Goal: Use online tool/utility: Utilize a website feature to perform a specific function

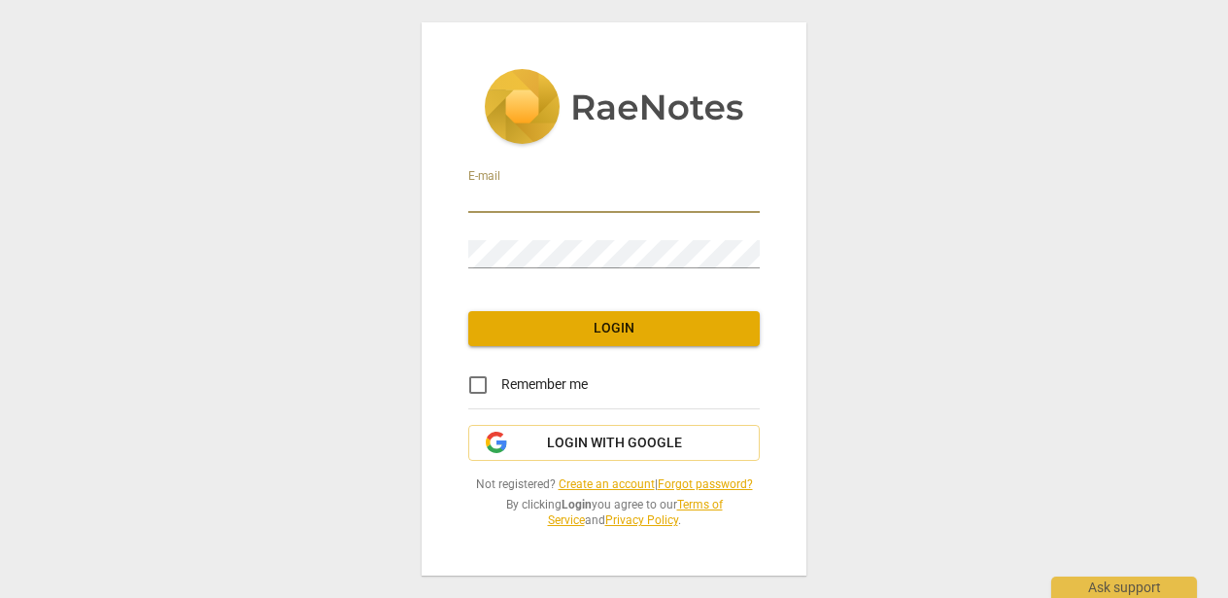
type input "[PERSON_NAME][EMAIL_ADDRESS][DOMAIN_NAME]"
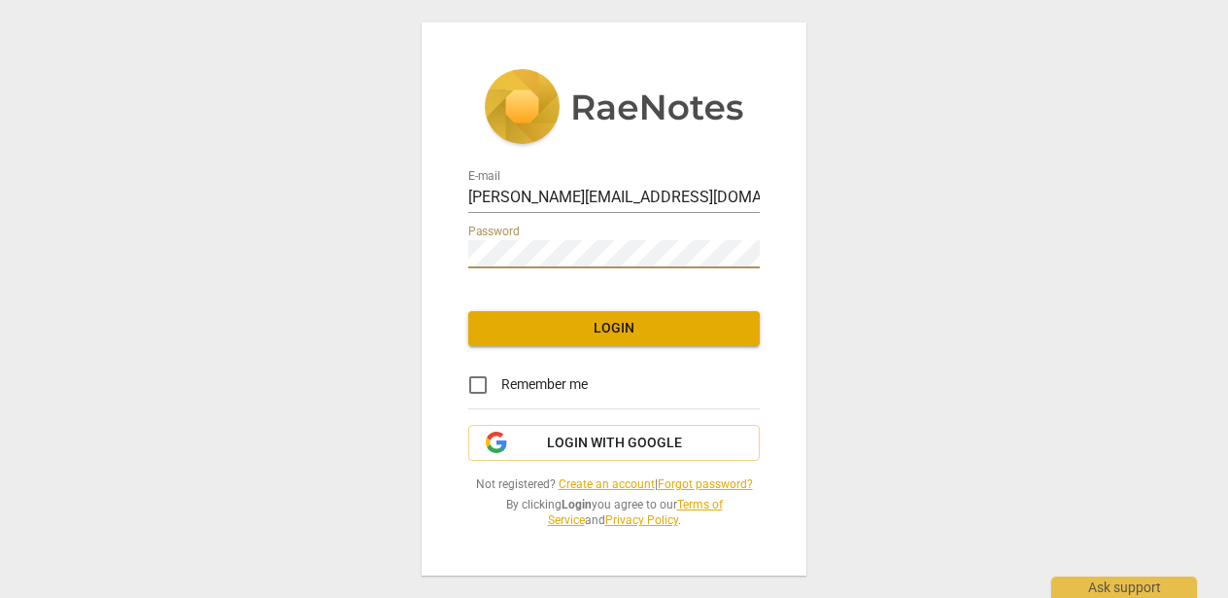
click at [600, 329] on span "Login" at bounding box center [614, 328] width 260 height 19
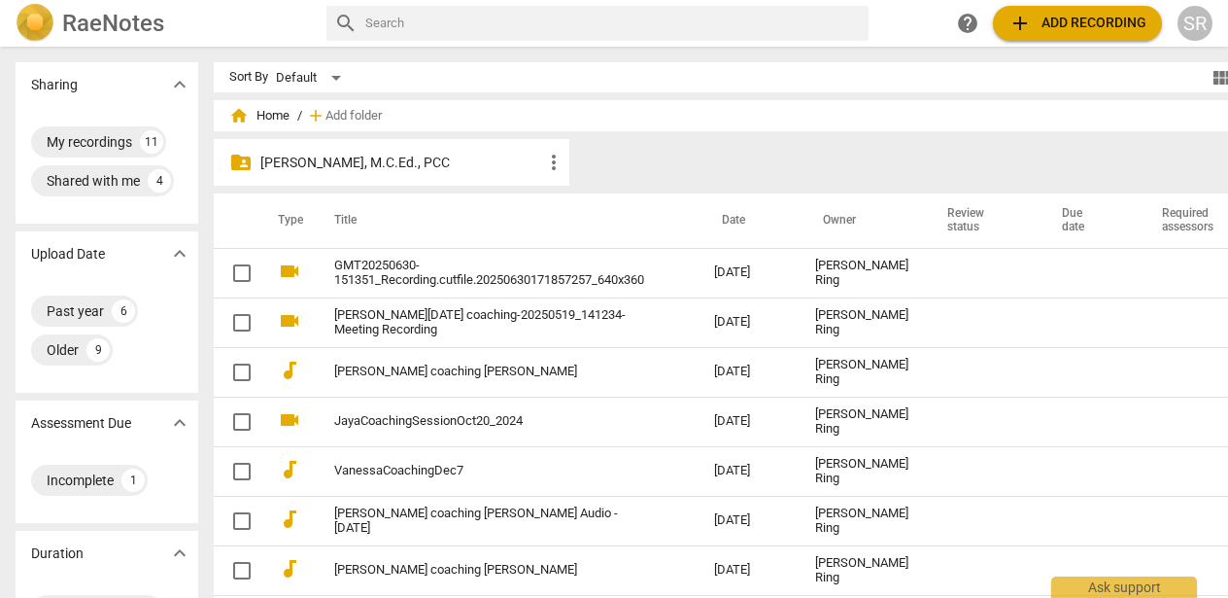
click at [1050, 26] on span "add Add recording" at bounding box center [1078, 23] width 138 height 23
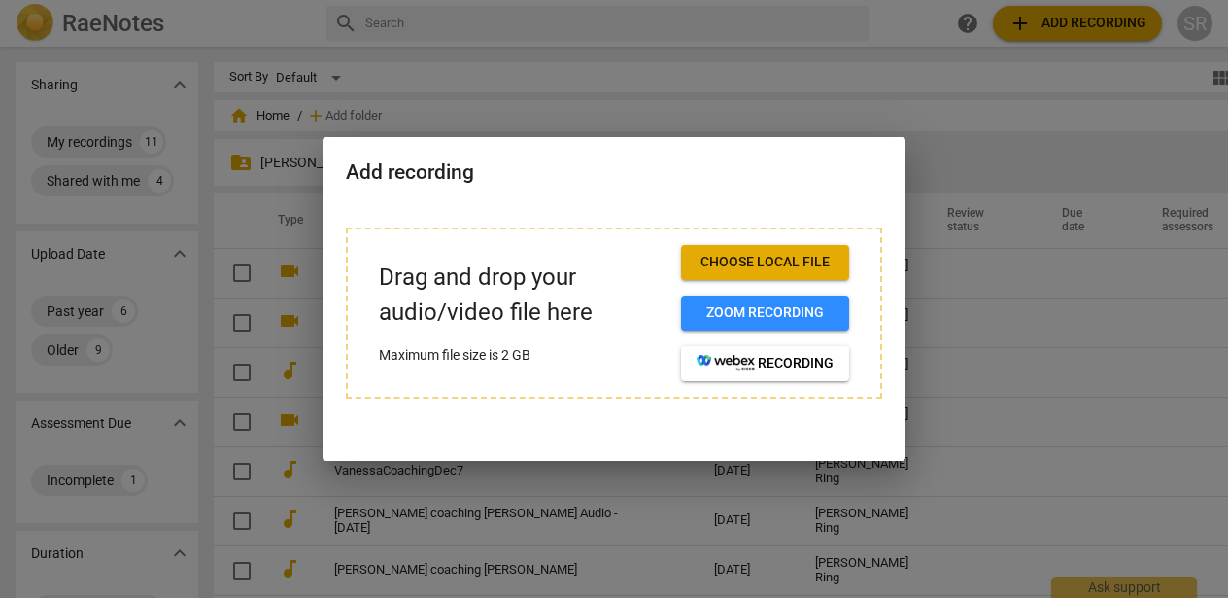
click at [740, 270] on span "Choose local file" at bounding box center [765, 262] width 137 height 19
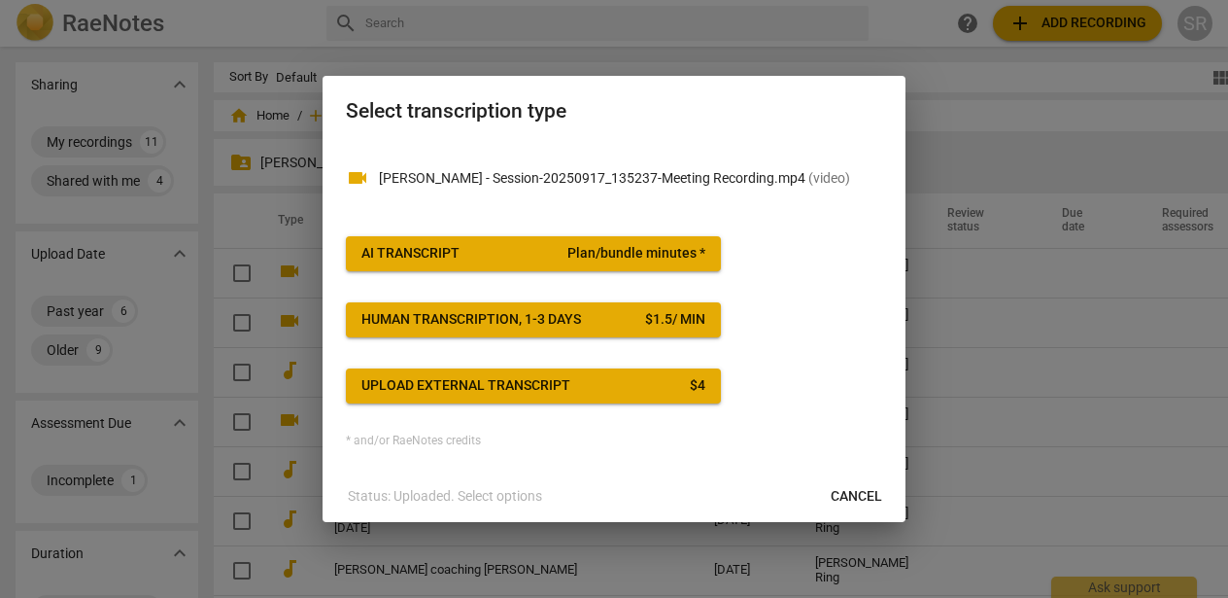
click at [664, 249] on span "Plan/bundle minutes *" at bounding box center [637, 253] width 138 height 19
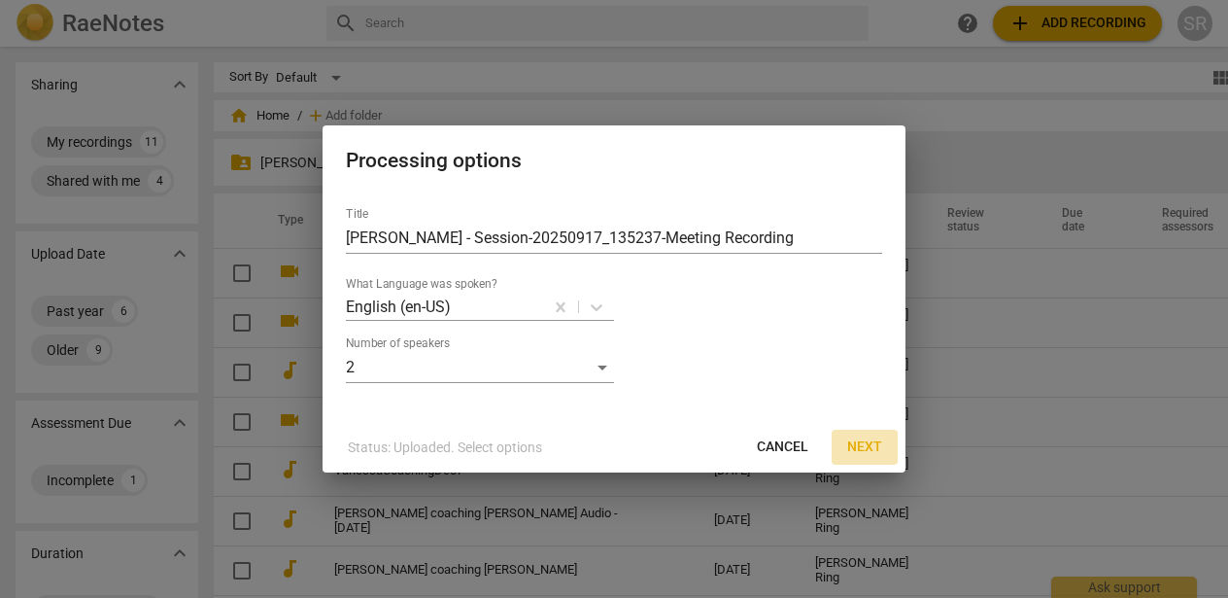
click at [865, 445] on span "Next" at bounding box center [864, 446] width 35 height 19
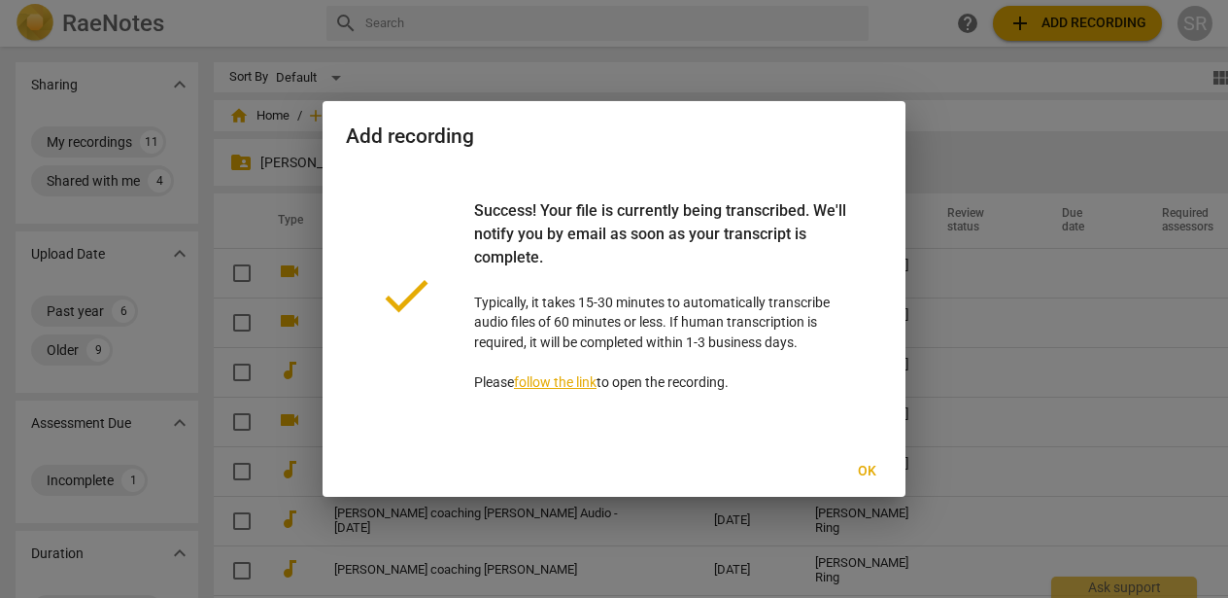
click at [572, 378] on link "follow the link" at bounding box center [555, 382] width 83 height 16
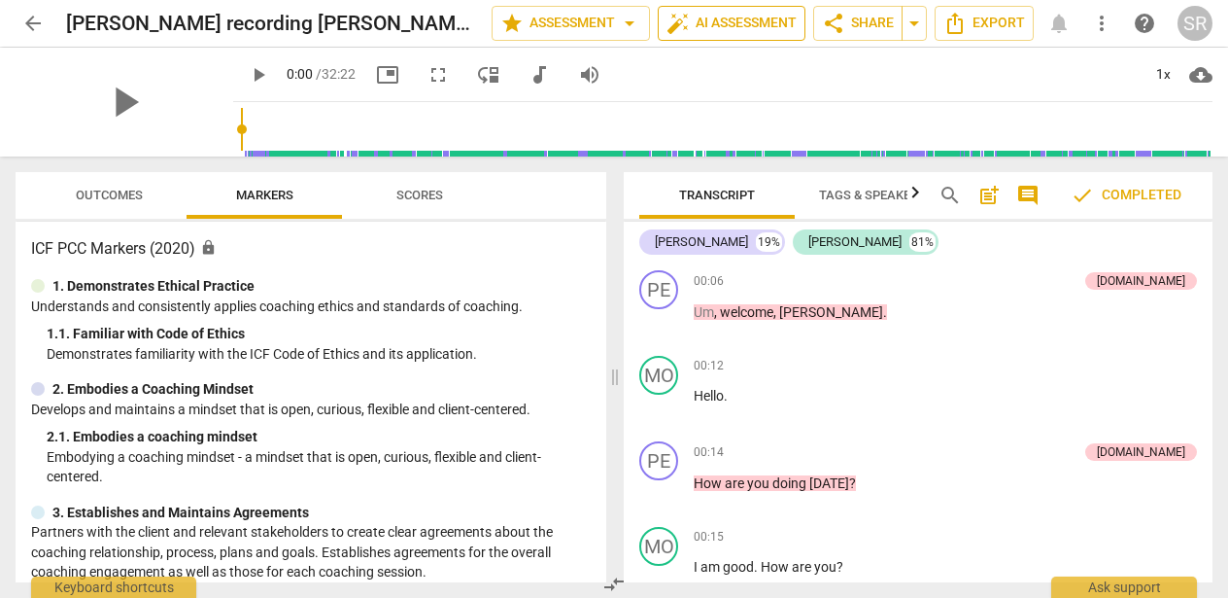
click at [709, 21] on span "auto_fix_high AI Assessment" at bounding box center [732, 23] width 130 height 23
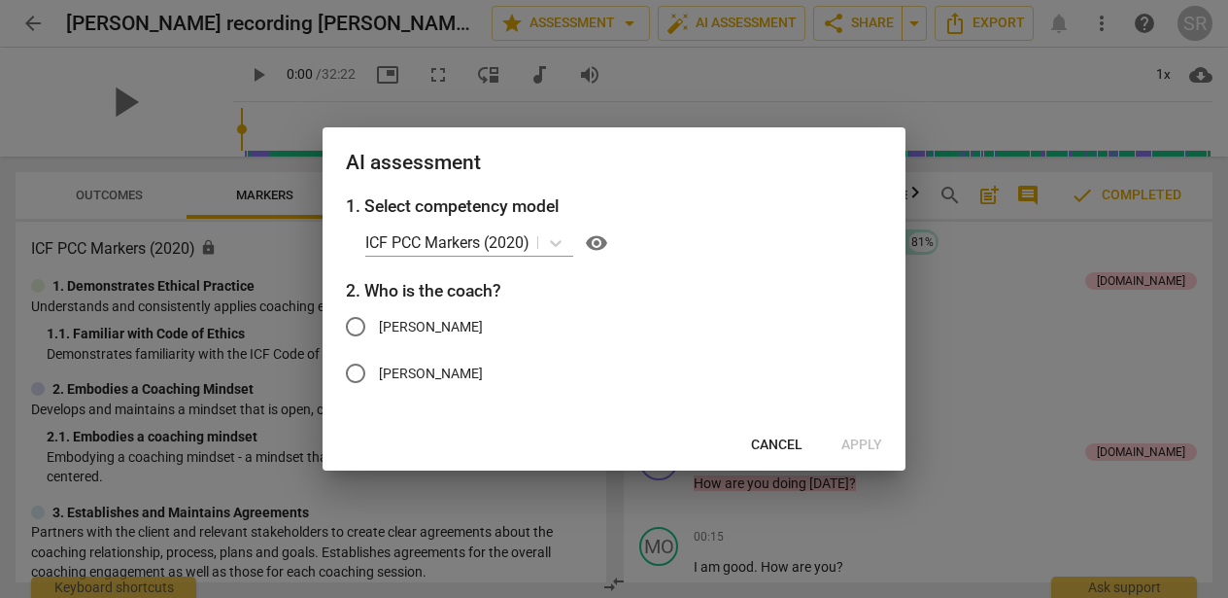
click at [360, 328] on input "Penny" at bounding box center [355, 326] width 47 height 47
radio input "true"
click at [868, 442] on span "Apply" at bounding box center [862, 444] width 41 height 19
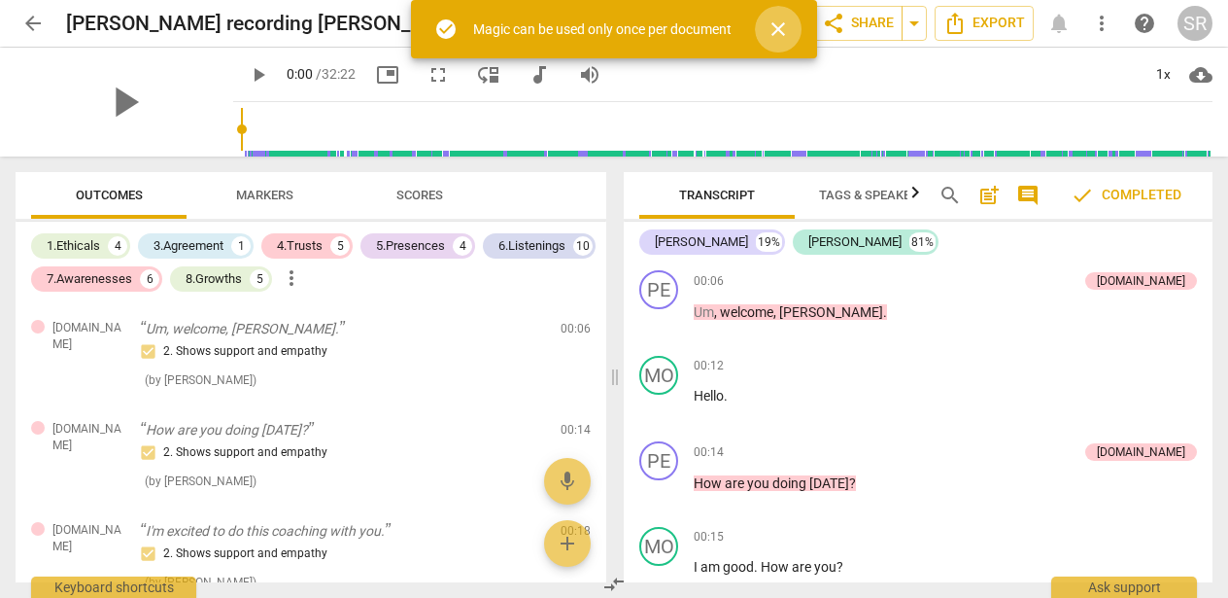
click at [779, 31] on span "close" at bounding box center [778, 28] width 23 height 23
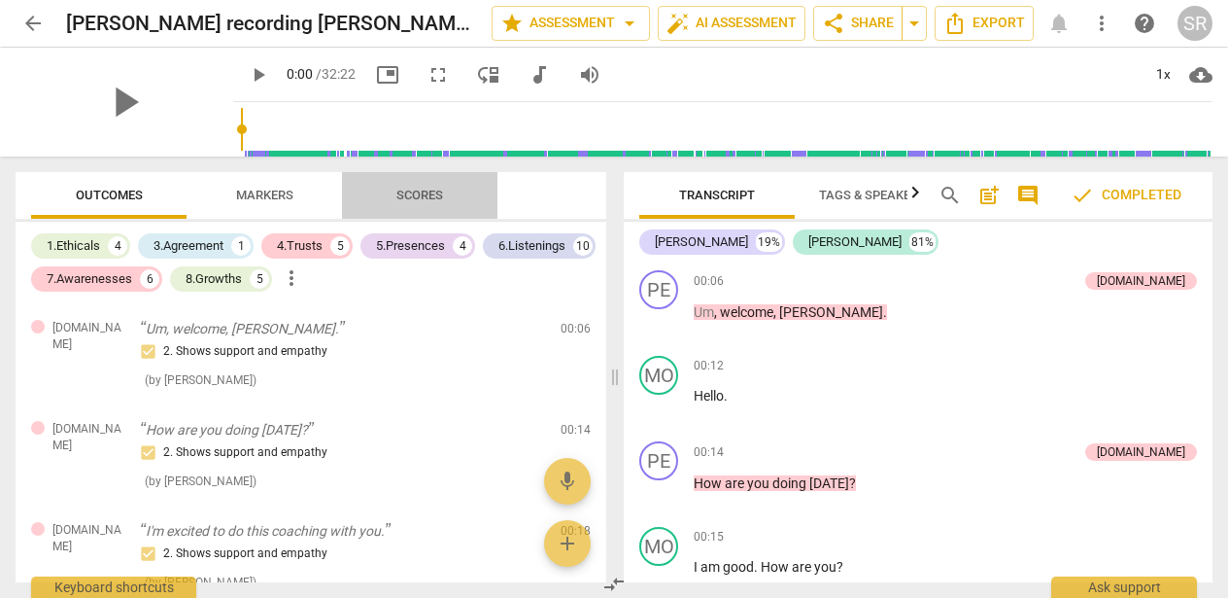
click at [411, 198] on span "Scores" at bounding box center [420, 195] width 47 height 15
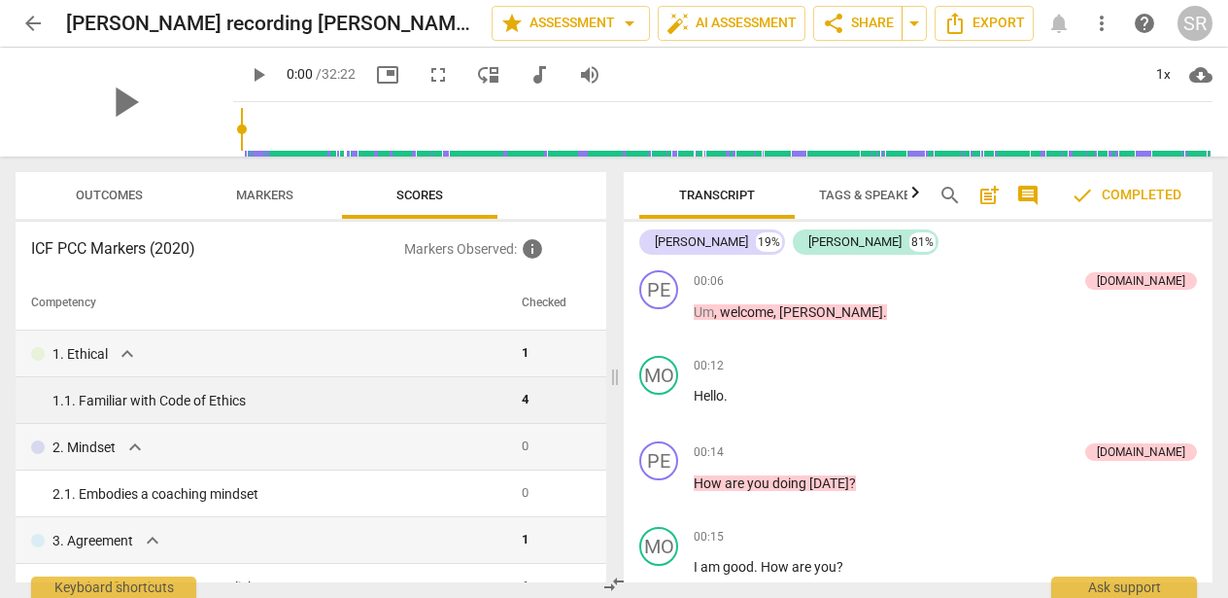
click at [192, 403] on div "1. 1. Familiar with Code of Ethics" at bounding box center [279, 401] width 454 height 20
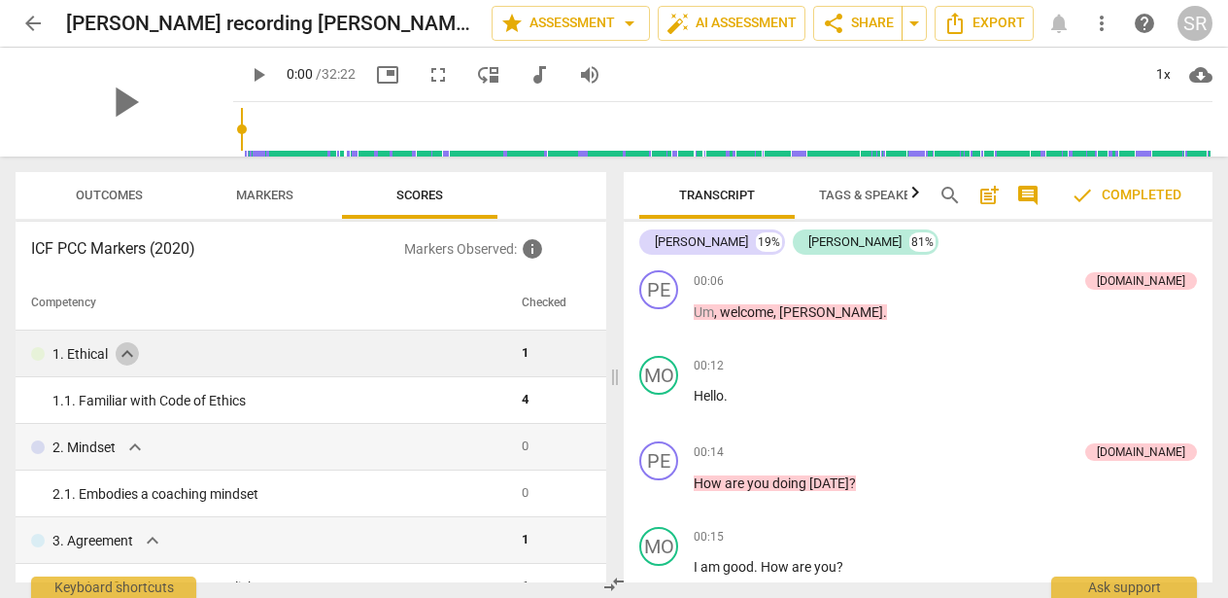
click at [125, 356] on span "expand_more" at bounding box center [127, 353] width 23 height 23
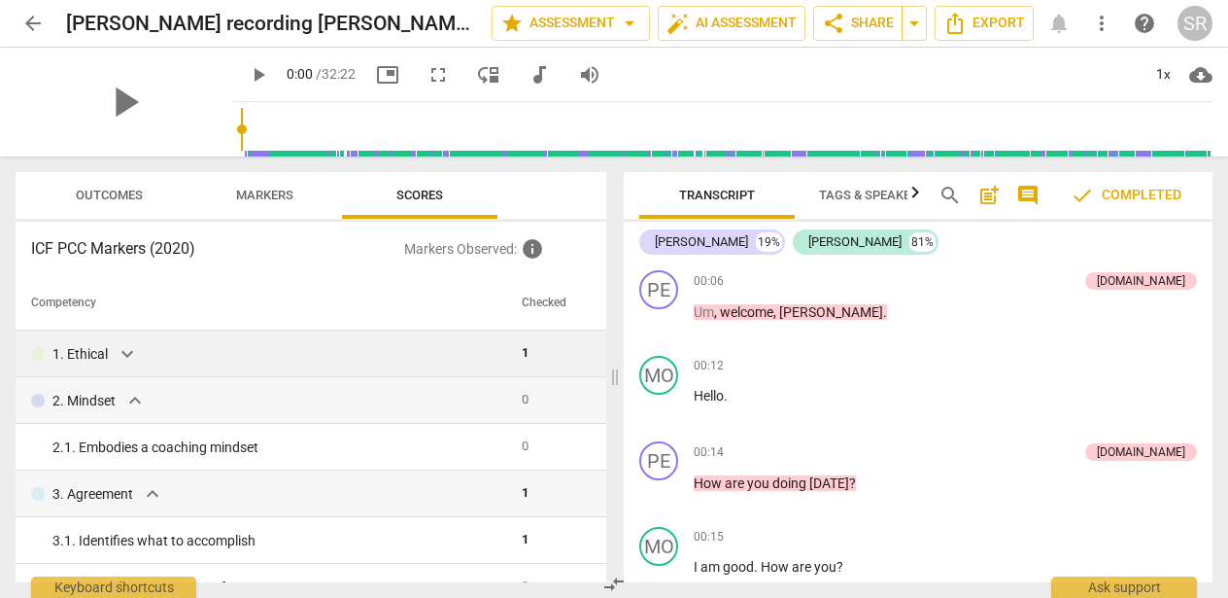
click at [123, 353] on span "expand_more" at bounding box center [127, 353] width 23 height 23
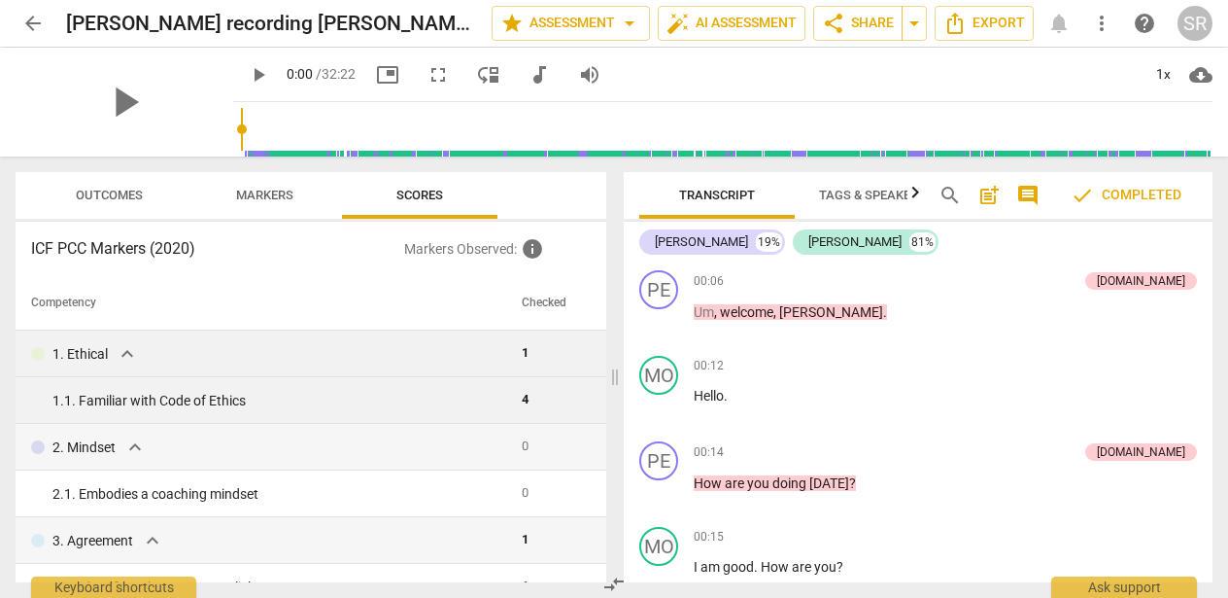
click at [522, 401] on span "4" at bounding box center [525, 399] width 7 height 15
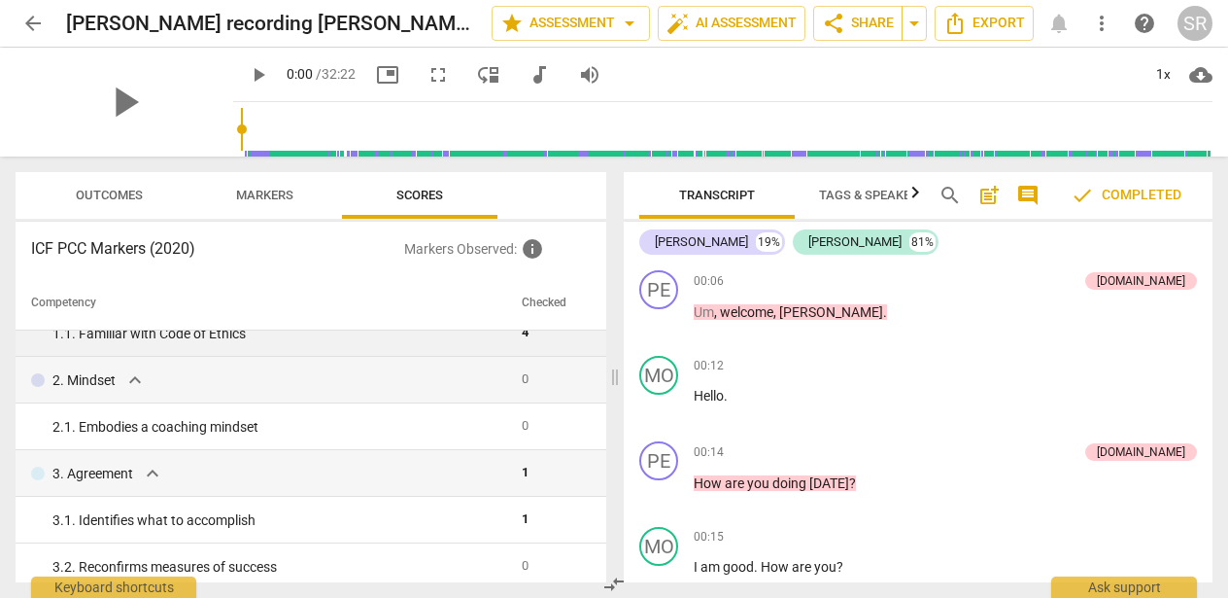
scroll to position [89, 0]
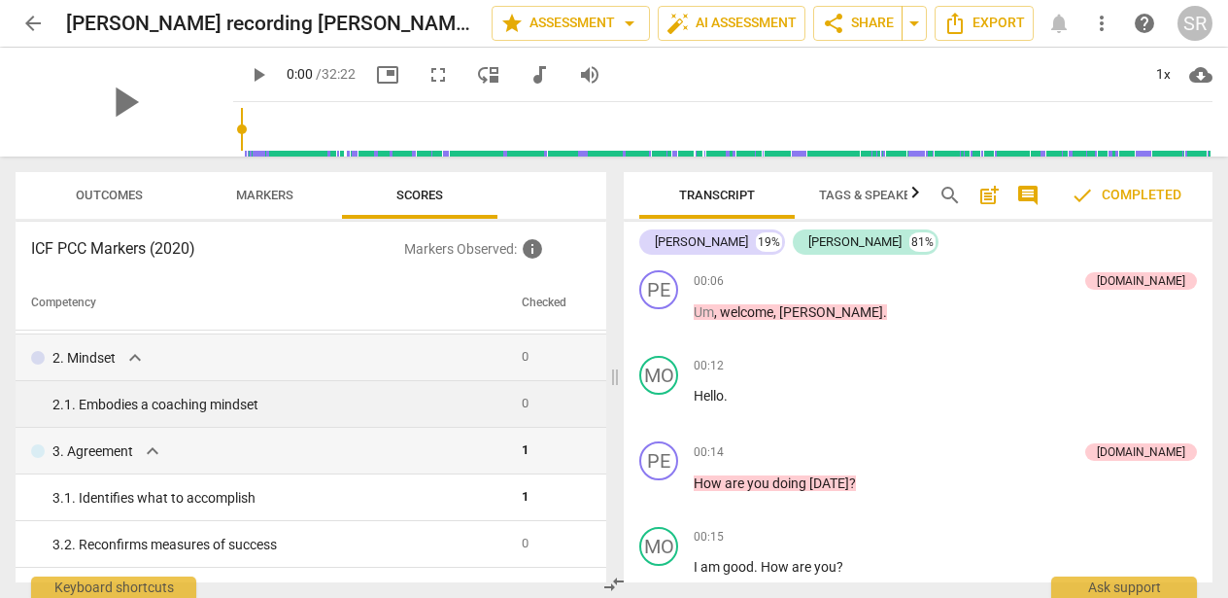
click at [288, 401] on div "2. 1. Embodies a coaching mindset" at bounding box center [279, 405] width 454 height 20
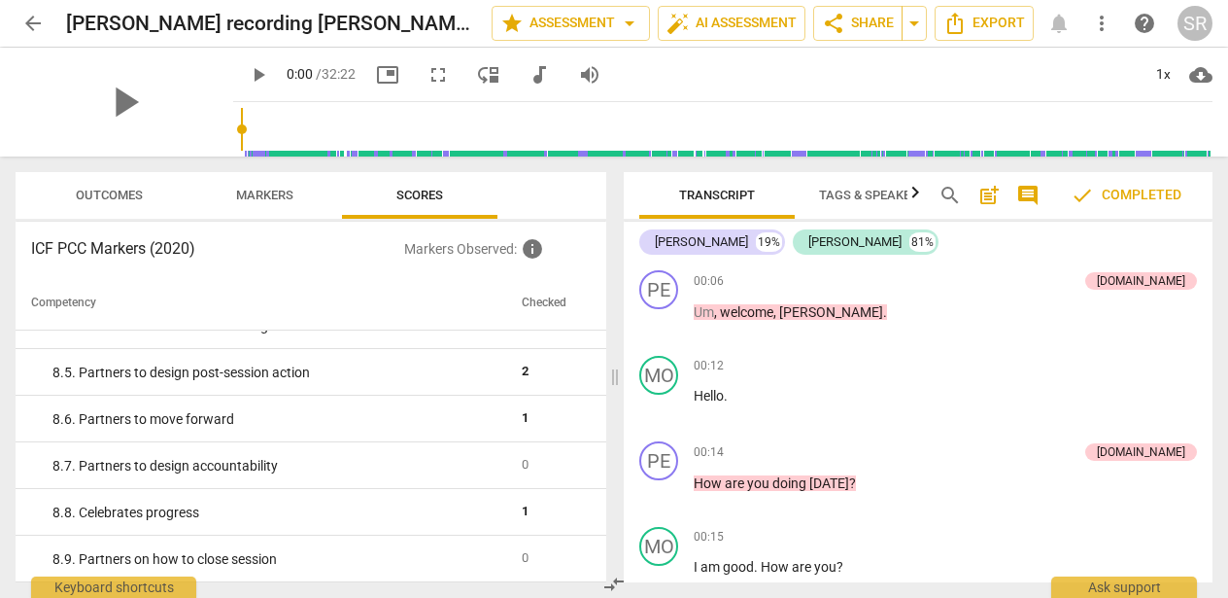
scroll to position [1941, 0]
click at [103, 204] on span "Outcomes" at bounding box center [109, 196] width 114 height 26
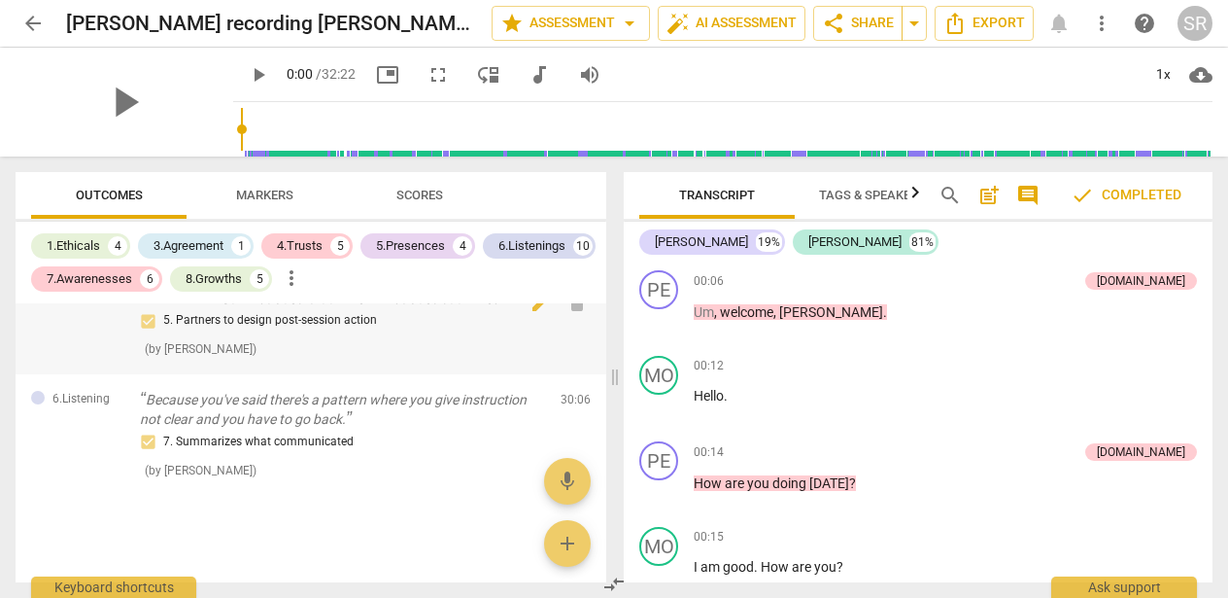
scroll to position [0, 0]
click at [441, 188] on span "Scores" at bounding box center [420, 195] width 47 height 15
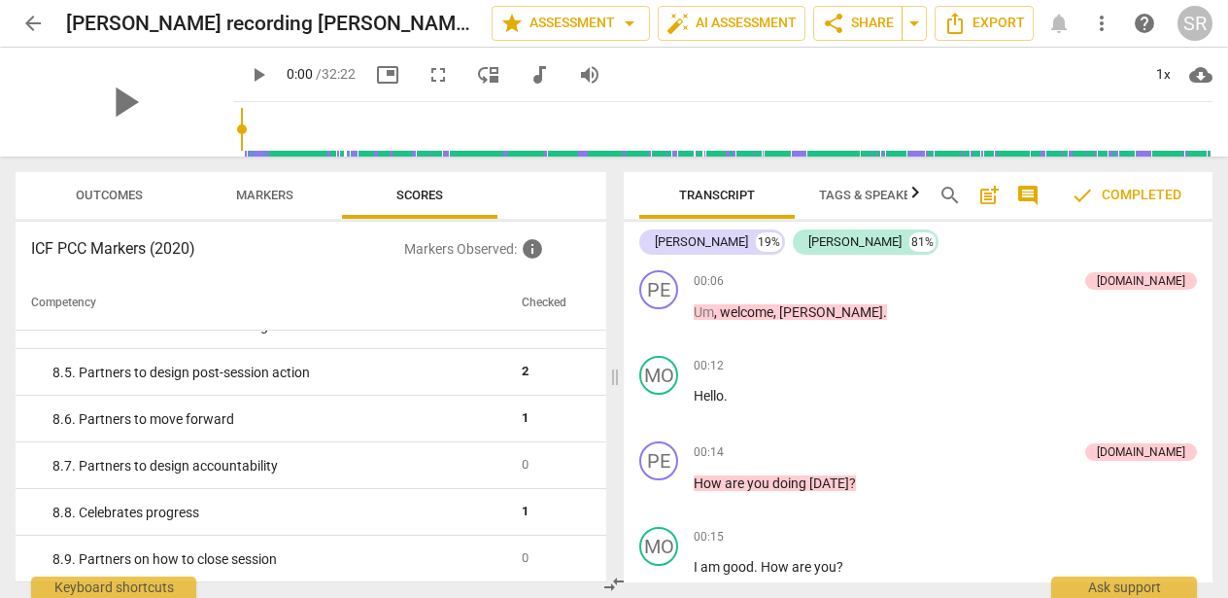
scroll to position [1941, 0]
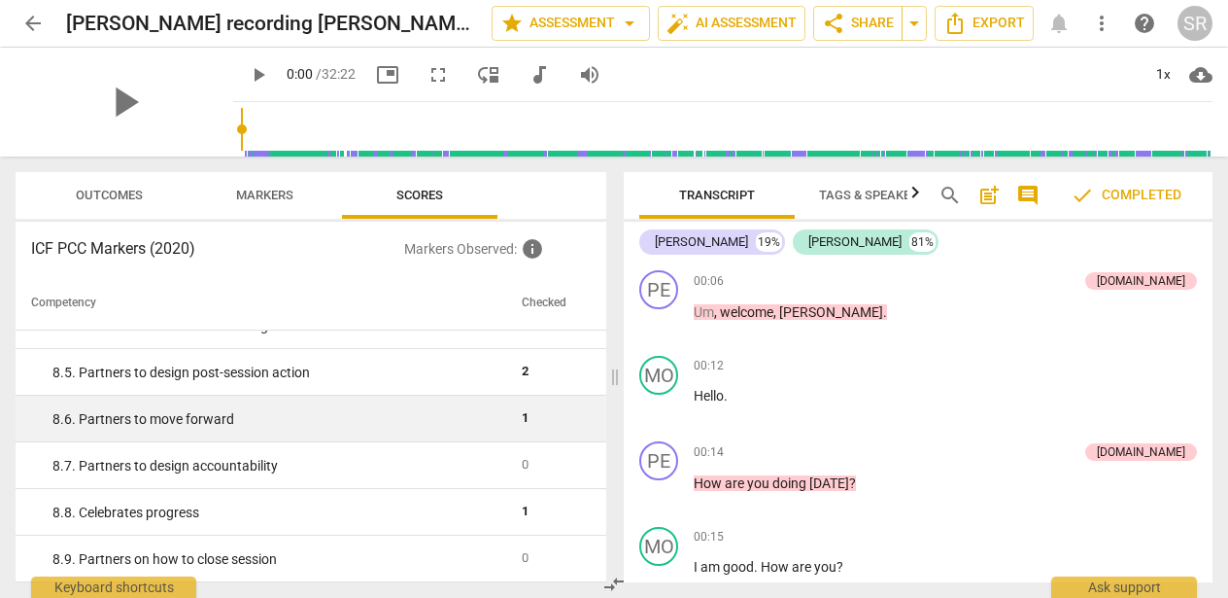
click at [218, 422] on div "8. 6. Partners to move forward" at bounding box center [279, 419] width 454 height 20
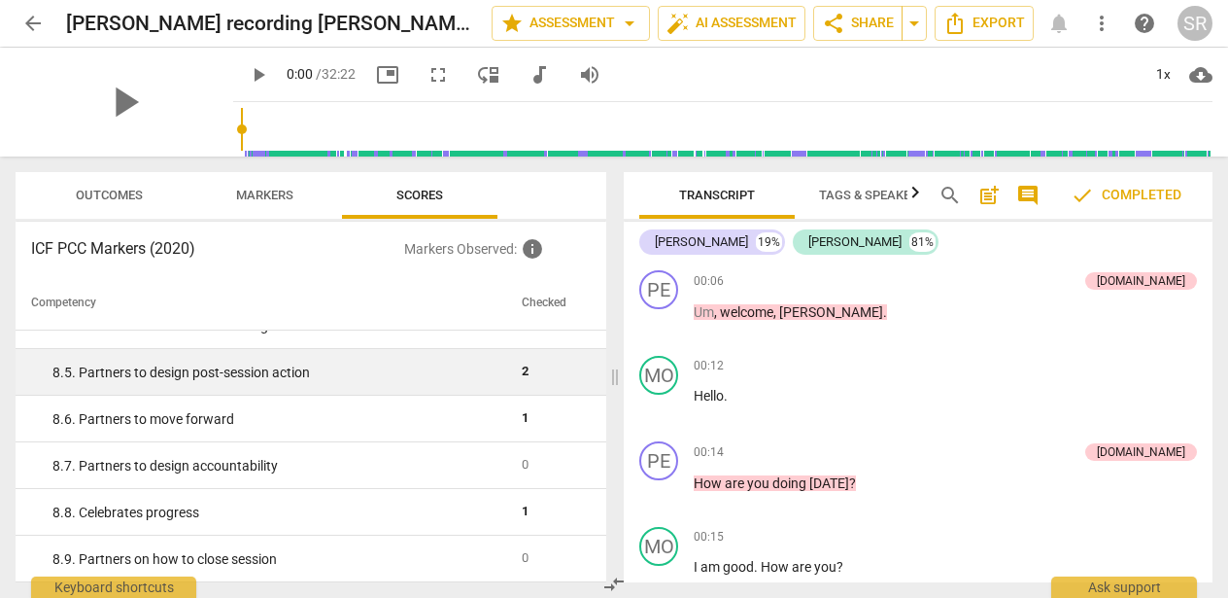
click at [236, 374] on div "8. 5. Partners to design post-session action" at bounding box center [279, 373] width 454 height 20
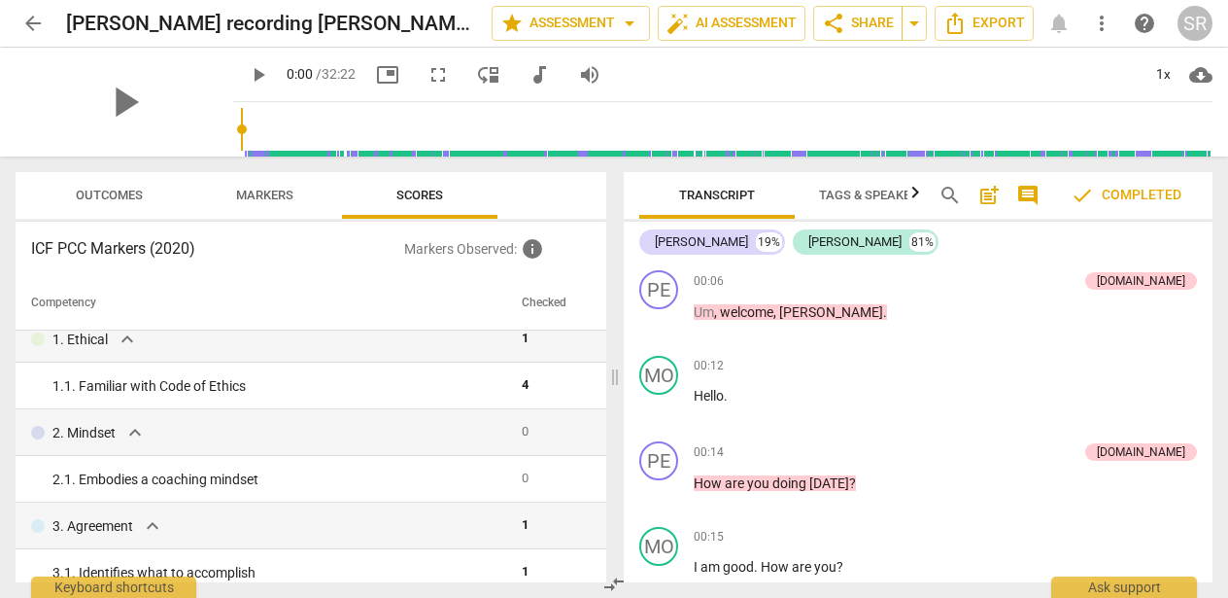
scroll to position [0, 0]
click at [607, 22] on span "star Assessment arrow_drop_down" at bounding box center [571, 23] width 141 height 23
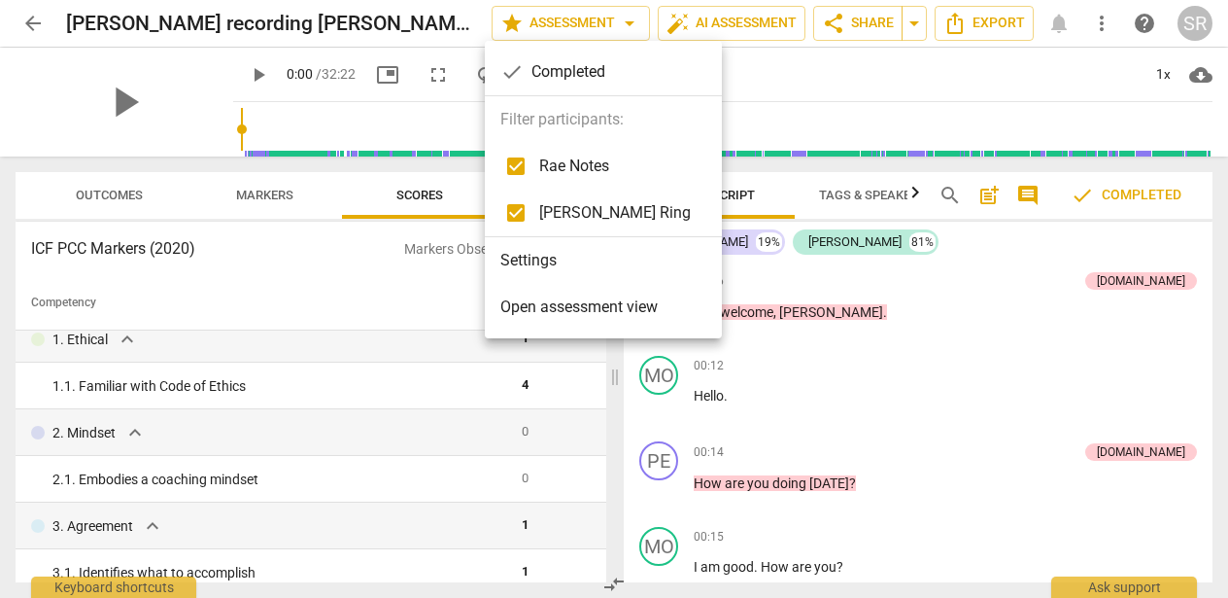
click at [517, 214] on input "checkbox" at bounding box center [516, 213] width 47 height 47
checkbox input "false"
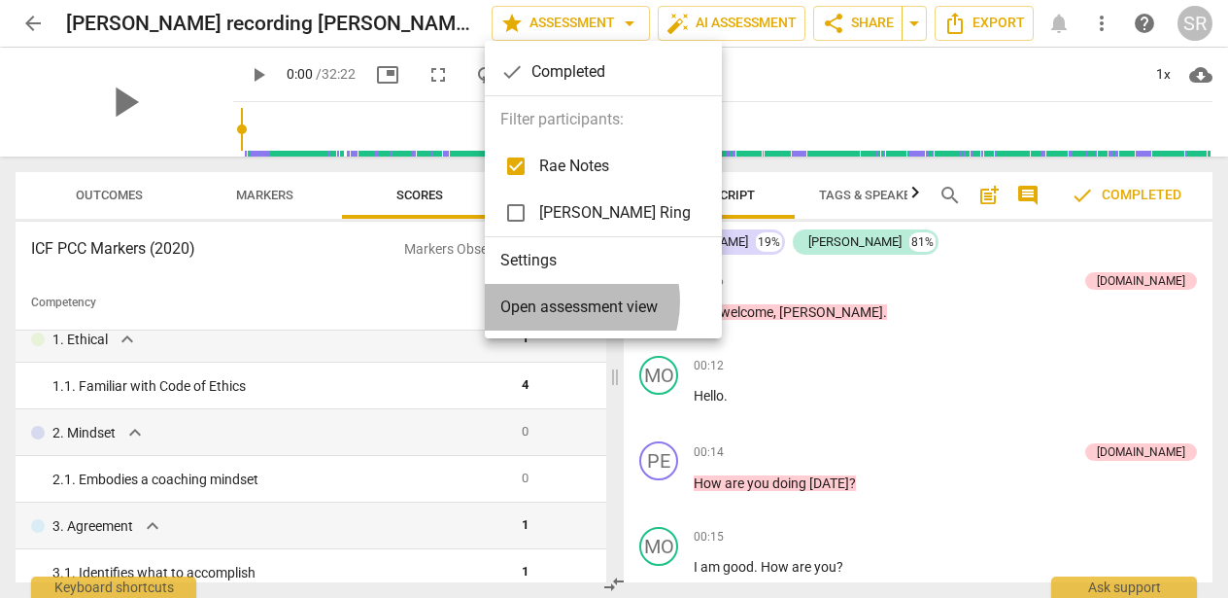
click at [563, 301] on span "Open assessment view" at bounding box center [579, 306] width 157 height 23
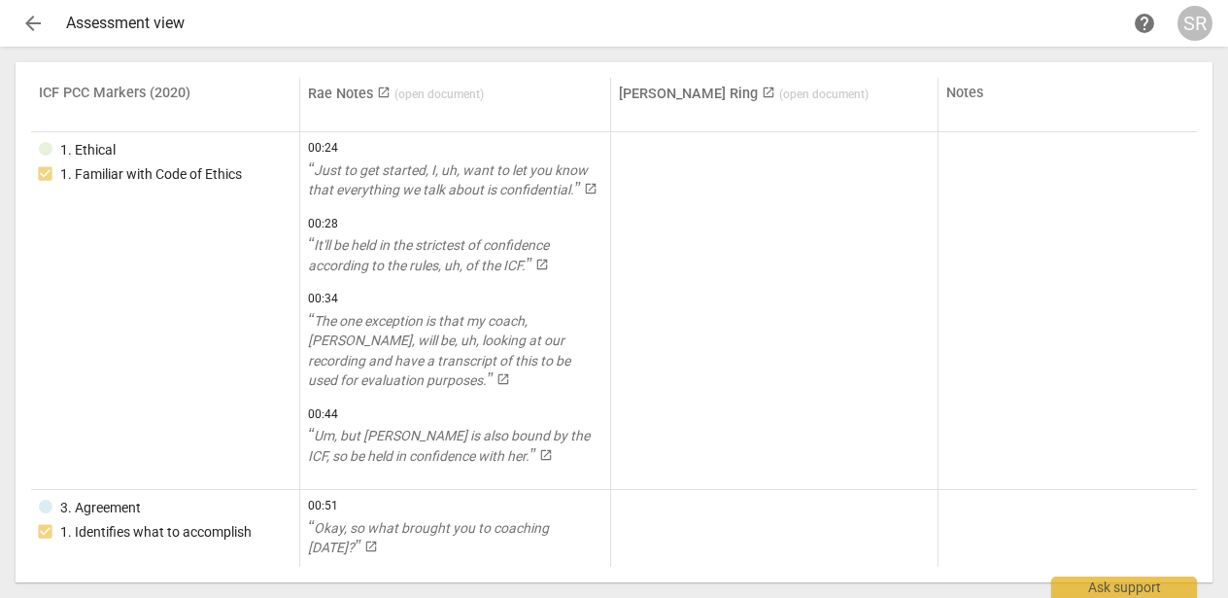
click at [358, 96] on link "Rae Notes launch ( open document )" at bounding box center [396, 94] width 176 height 17
click at [33, 22] on span "arrow_back" at bounding box center [32, 23] width 23 height 23
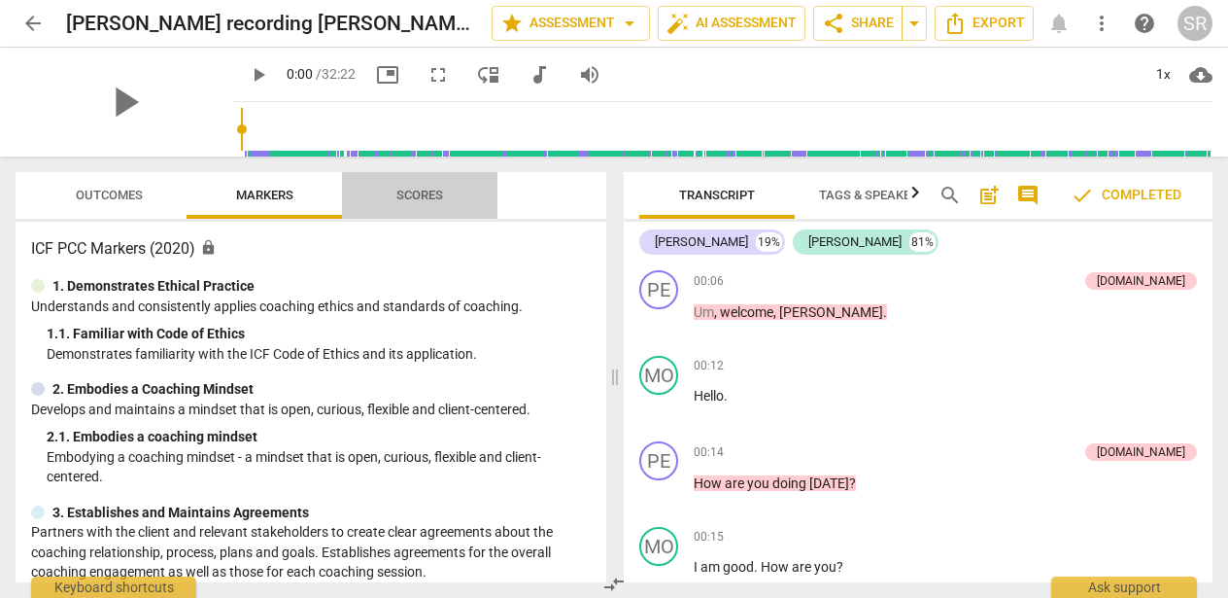
click at [422, 190] on span "Scores" at bounding box center [420, 195] width 47 height 15
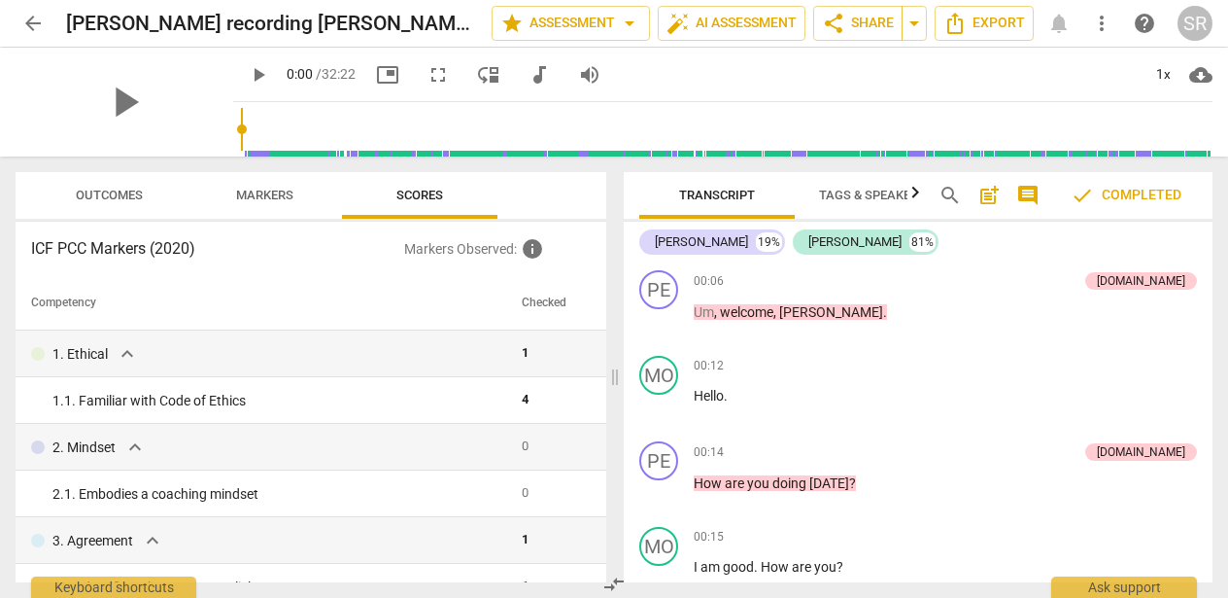
click at [106, 197] on span "Outcomes" at bounding box center [109, 195] width 67 height 15
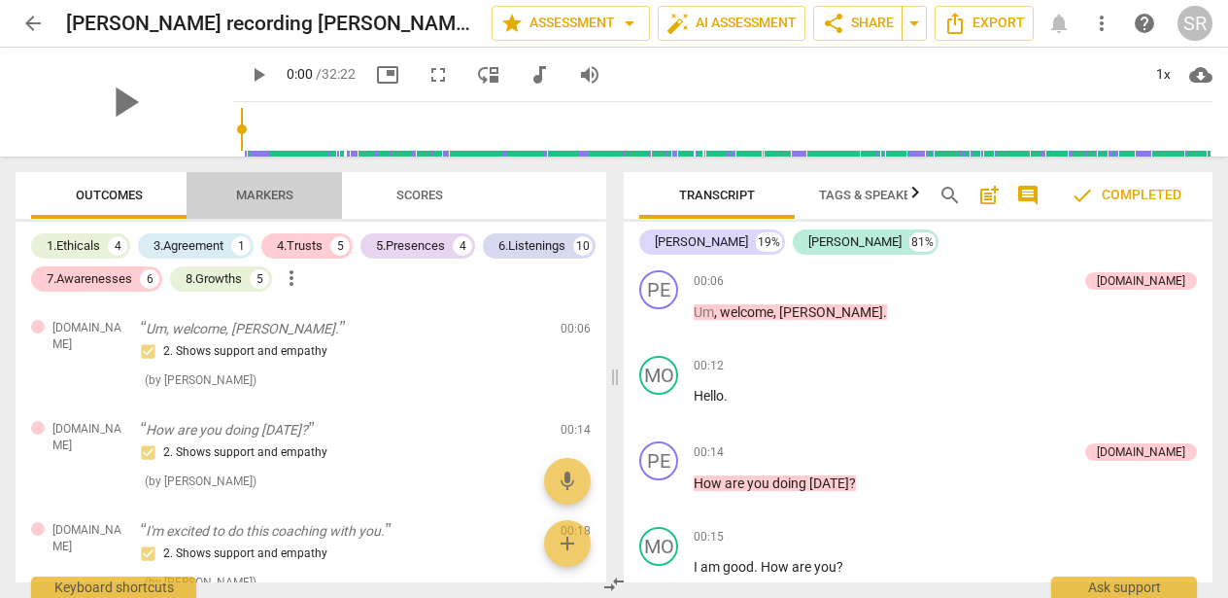
click at [250, 188] on span "Markers" at bounding box center [264, 195] width 57 height 15
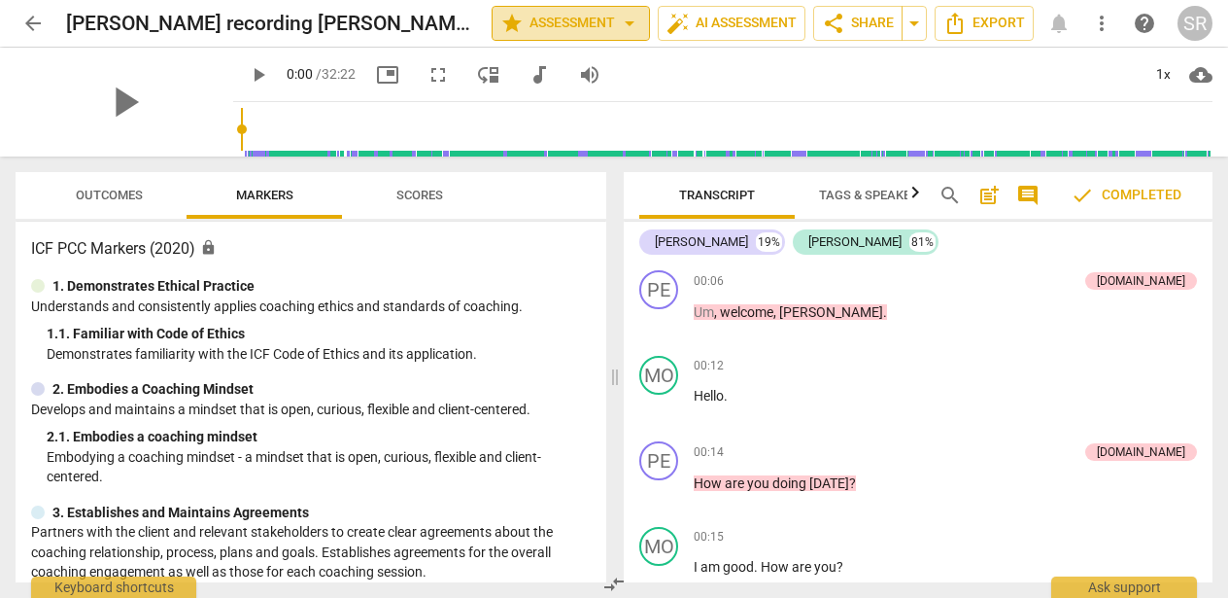
click at [565, 22] on span "star Assessment arrow_drop_down" at bounding box center [571, 23] width 141 height 23
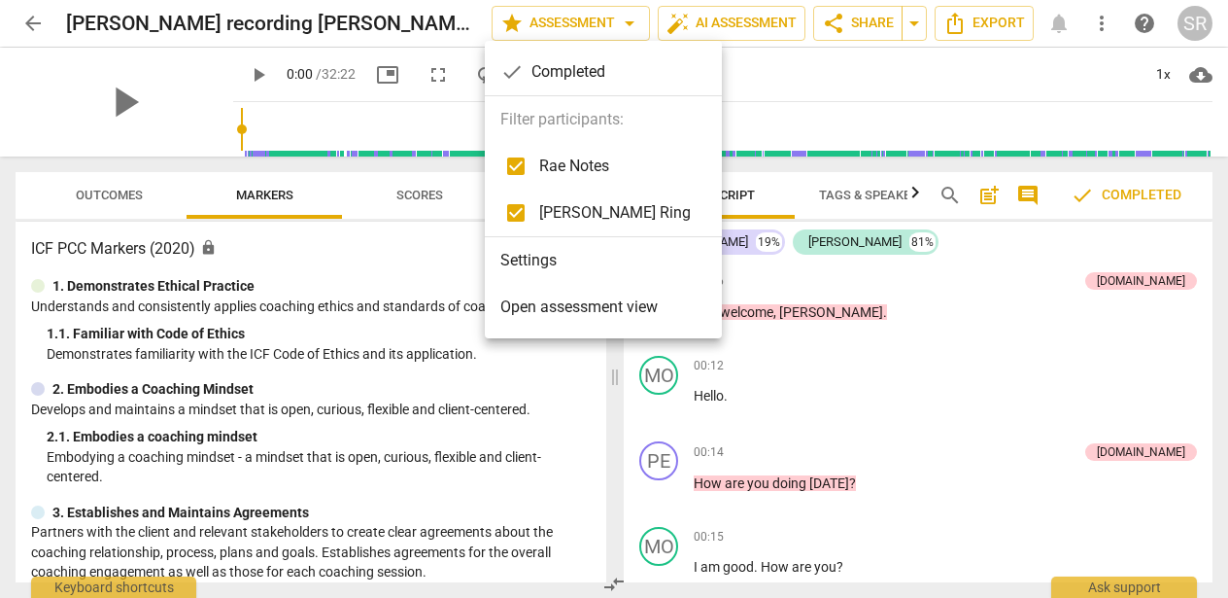
click at [768, 28] on div at bounding box center [614, 299] width 1228 height 598
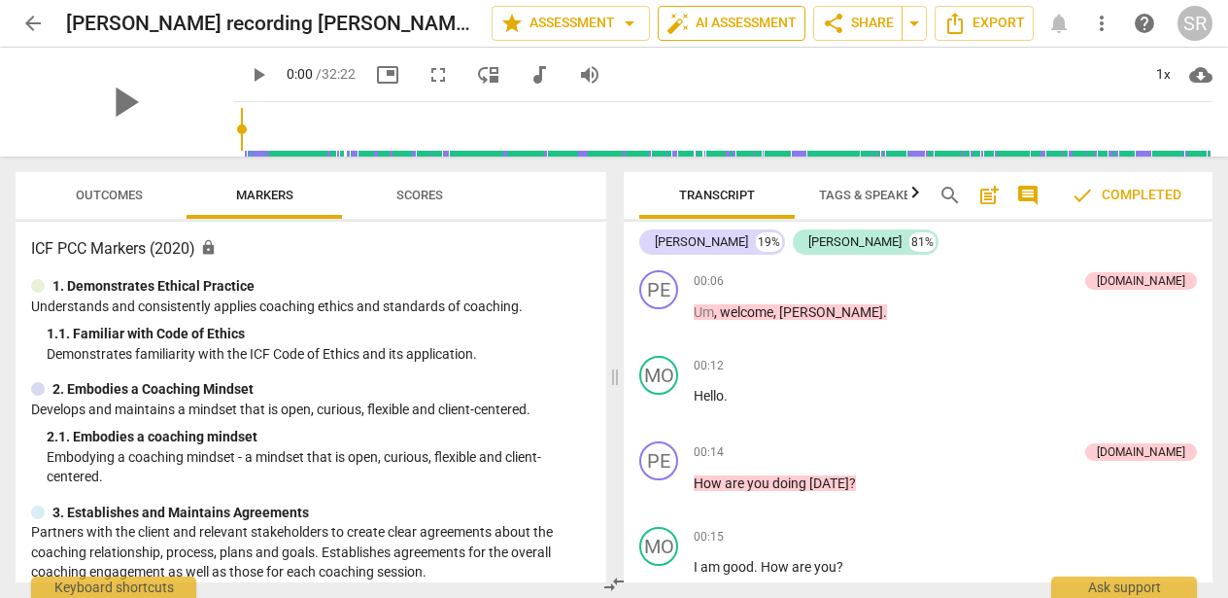
click at [759, 25] on span "auto_fix_high AI Assessment" at bounding box center [732, 23] width 130 height 23
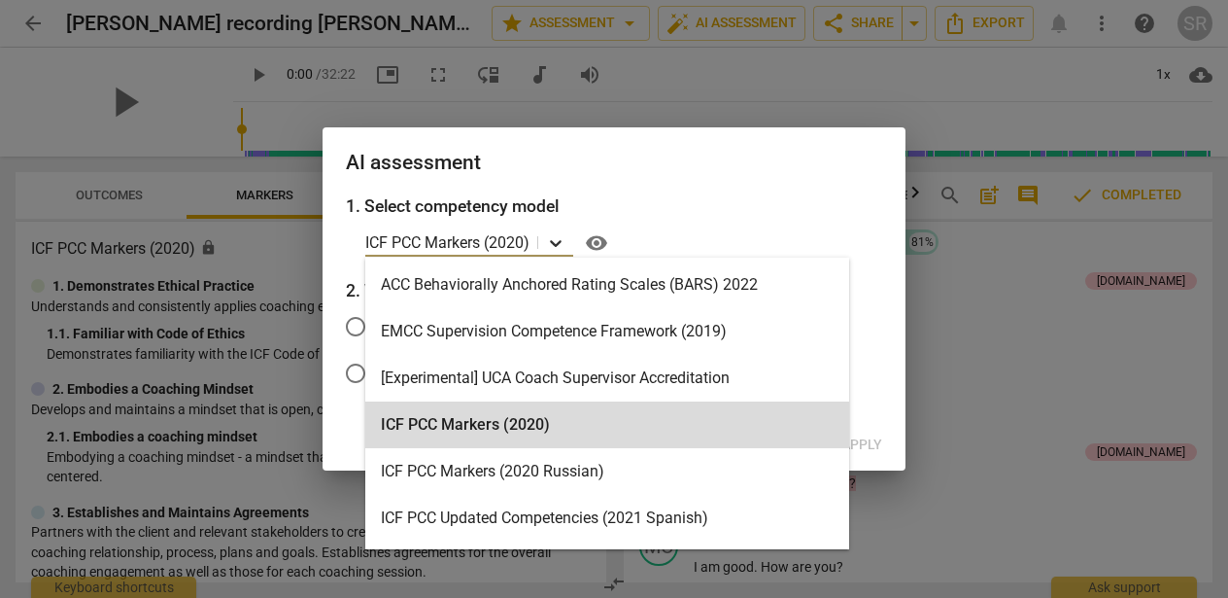
click at [558, 243] on icon at bounding box center [555, 242] width 19 height 19
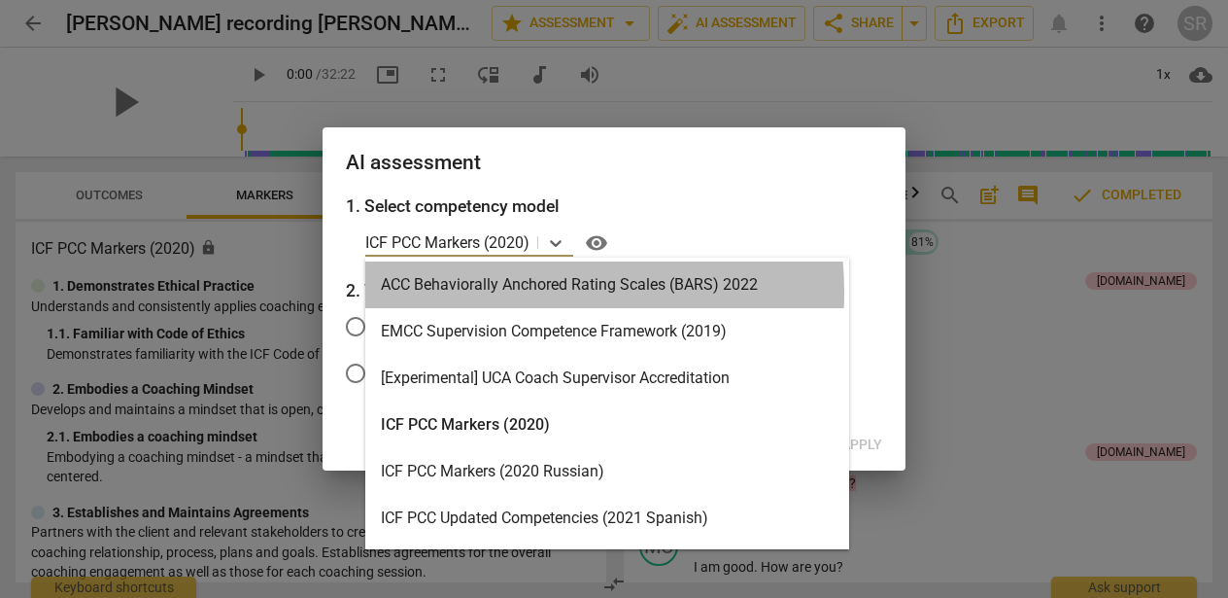
click at [472, 293] on div "ACC Behaviorally Anchored Rating Scales (BARS) 2022" at bounding box center [607, 284] width 484 height 47
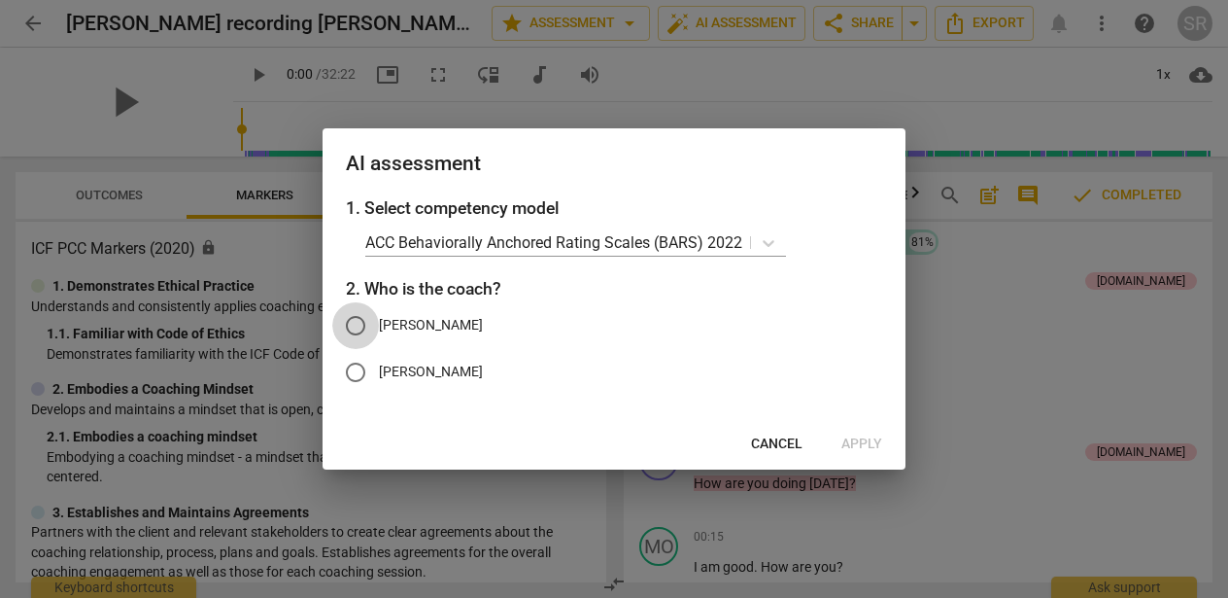
click at [373, 326] on input "Penny" at bounding box center [355, 325] width 47 height 47
radio input "true"
click at [872, 441] on span "Apply" at bounding box center [862, 443] width 41 height 19
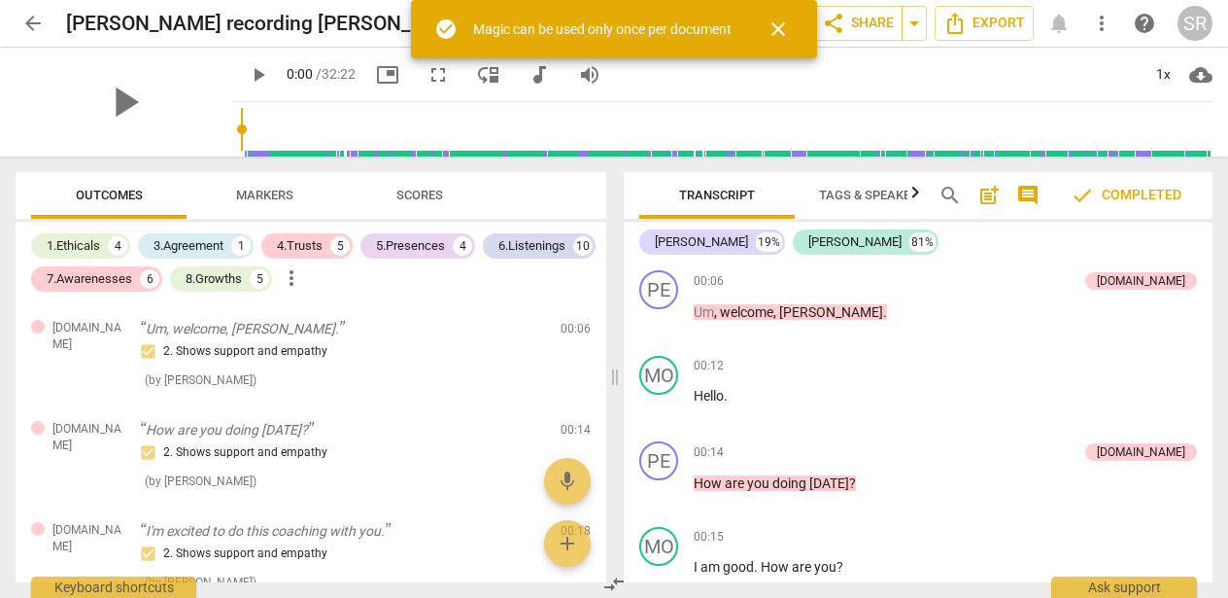
click at [439, 28] on span "check_circle" at bounding box center [445, 28] width 23 height 23
click at [786, 30] on span "close" at bounding box center [778, 28] width 23 height 23
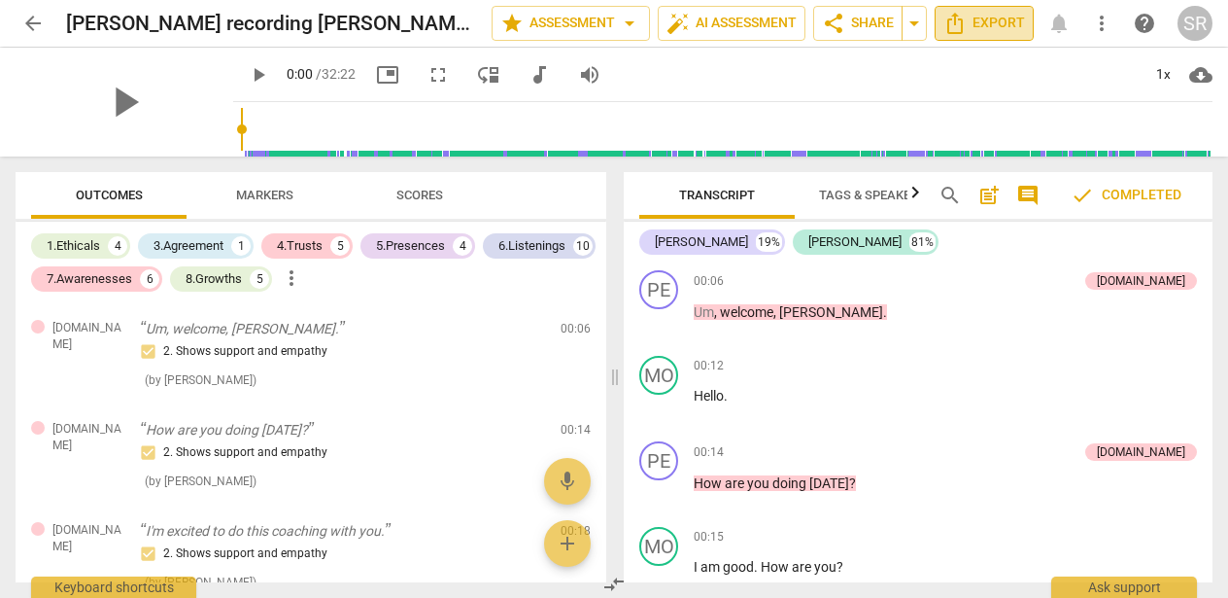
click at [1008, 27] on span "Export" at bounding box center [985, 23] width 82 height 23
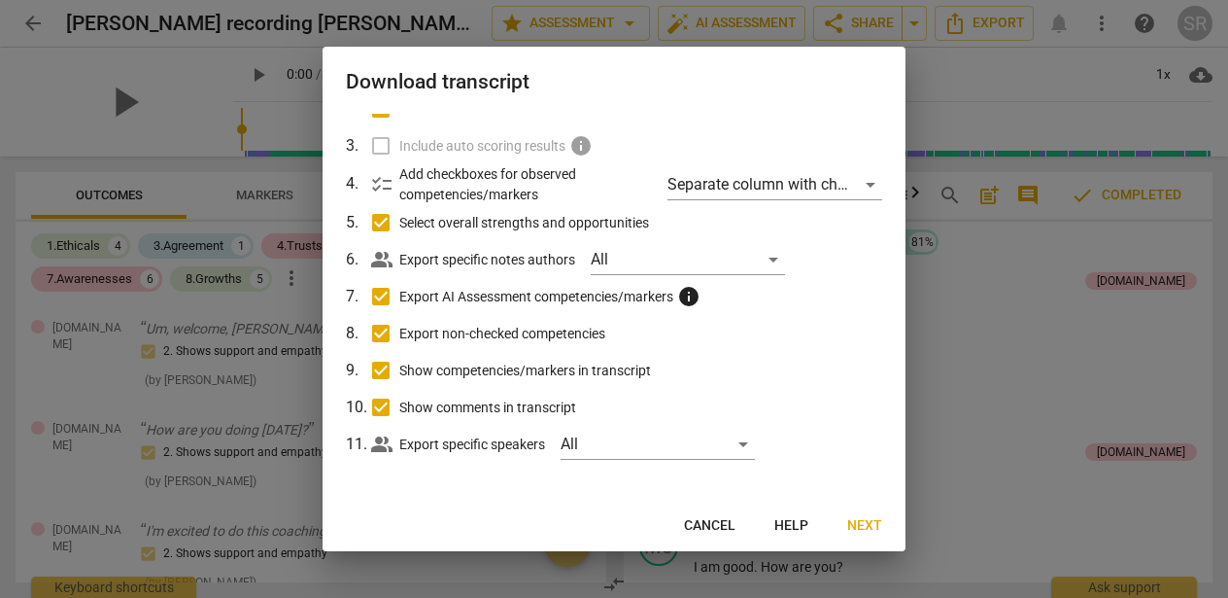
scroll to position [137, 0]
click at [749, 438] on div "All" at bounding box center [658, 445] width 194 height 31
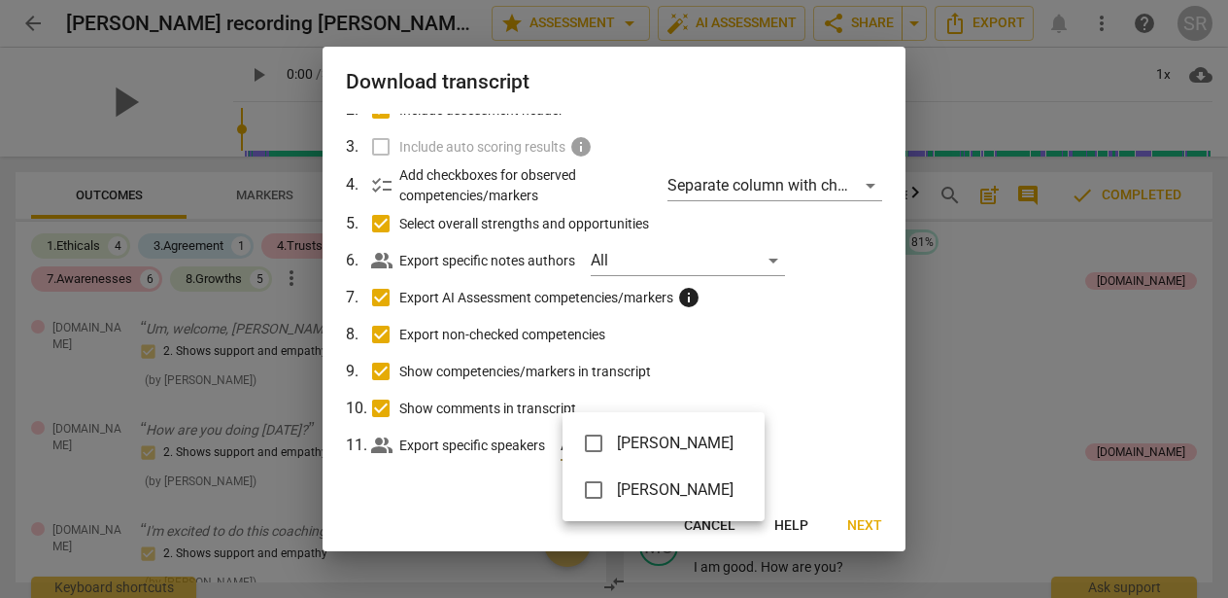
click at [822, 422] on div at bounding box center [614, 299] width 1228 height 598
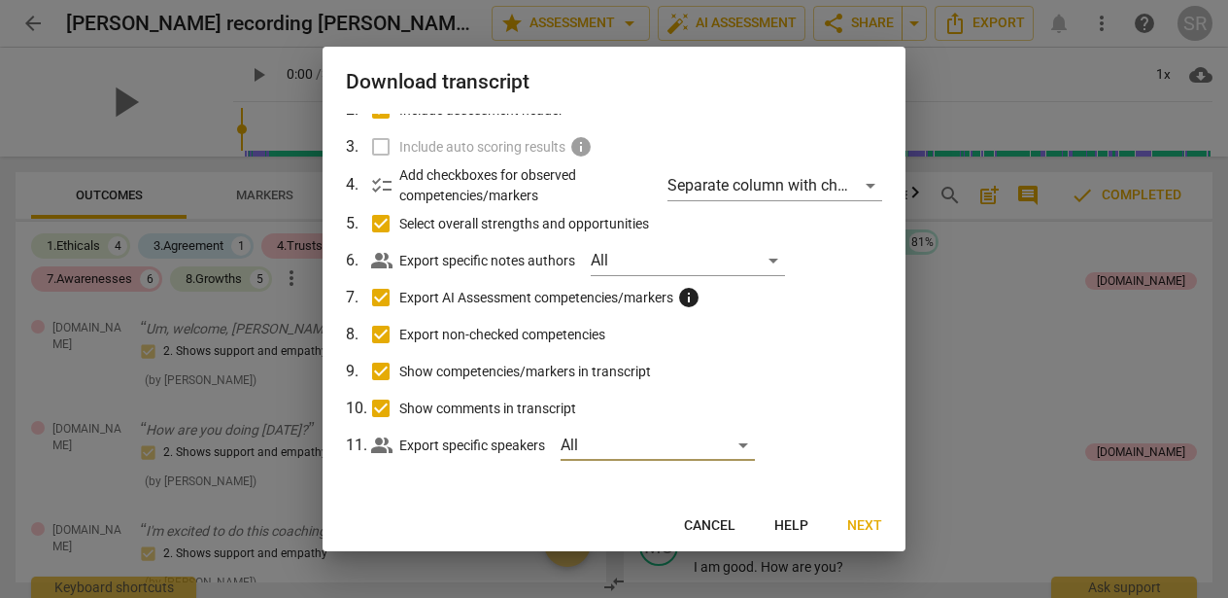
click at [855, 521] on span "Next" at bounding box center [864, 525] width 35 height 19
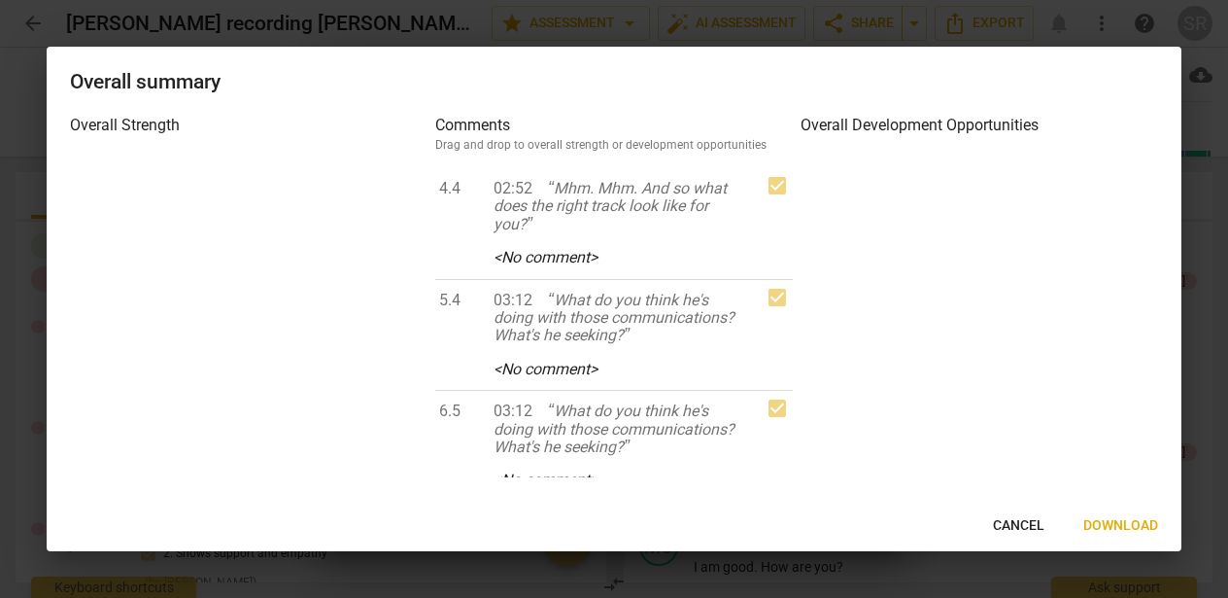
scroll to position [0, 0]
